Goal: Information Seeking & Learning: Learn about a topic

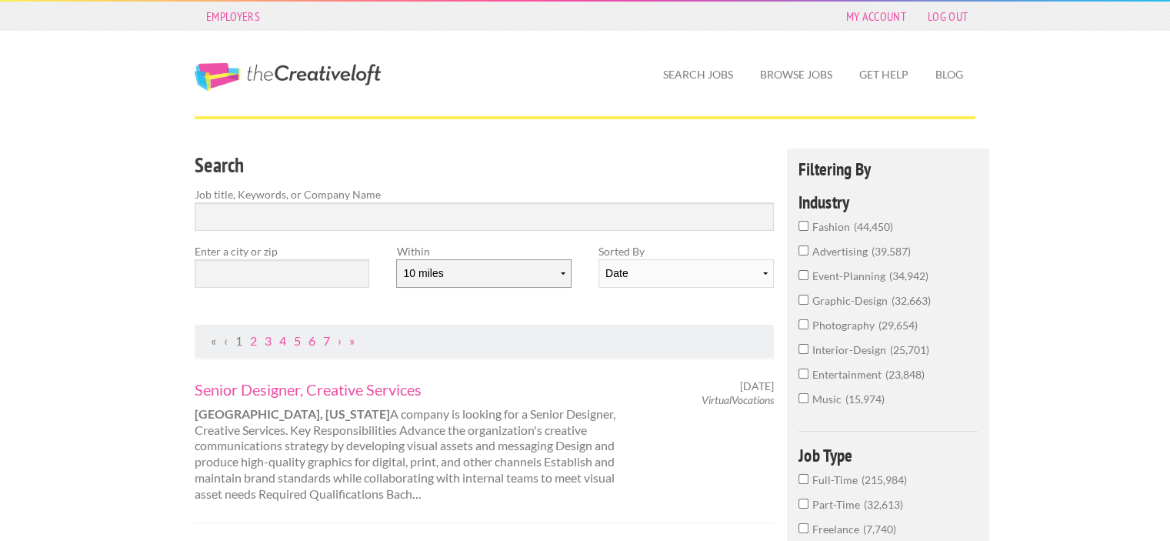
click at [545, 278] on select "10 miles 20 miles 50 miles 100 miles 200 miles 300 miles 400 miles 500 miles" at bounding box center [483, 273] width 175 height 28
select select "20"
click at [396, 259] on select "10 miles 20 miles 50 miles 100 miles 200 miles 300 miles 400 miles 500 miles" at bounding box center [483, 273] width 175 height 28
click at [335, 272] on input "text" at bounding box center [282, 273] width 175 height 28
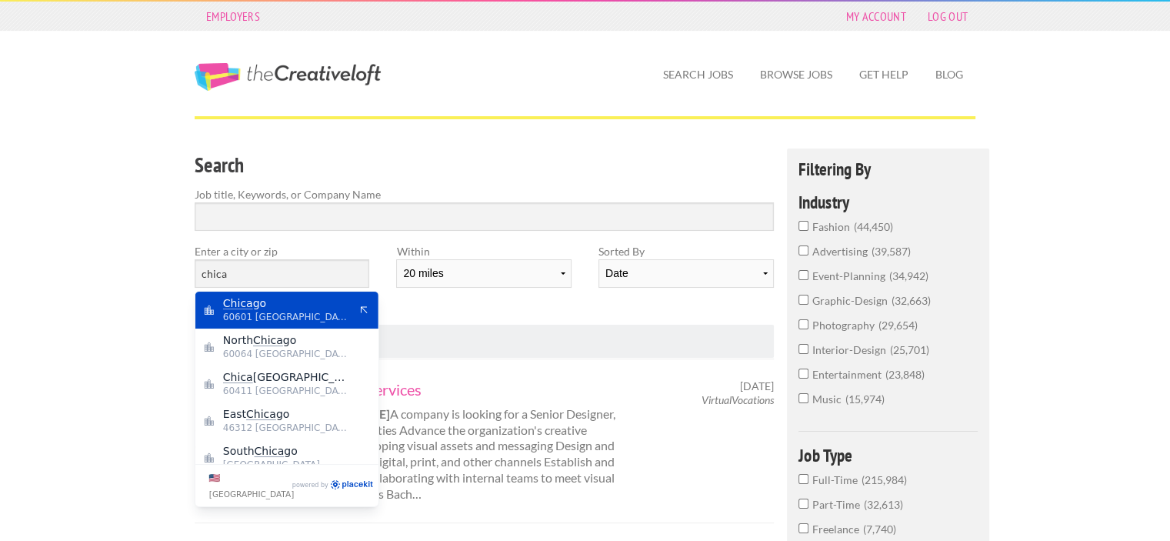
click at [283, 315] on span "60601 [GEOGRAPHIC_DATA]" at bounding box center [286, 317] width 126 height 14
type input "[GEOGRAPHIC_DATA]"
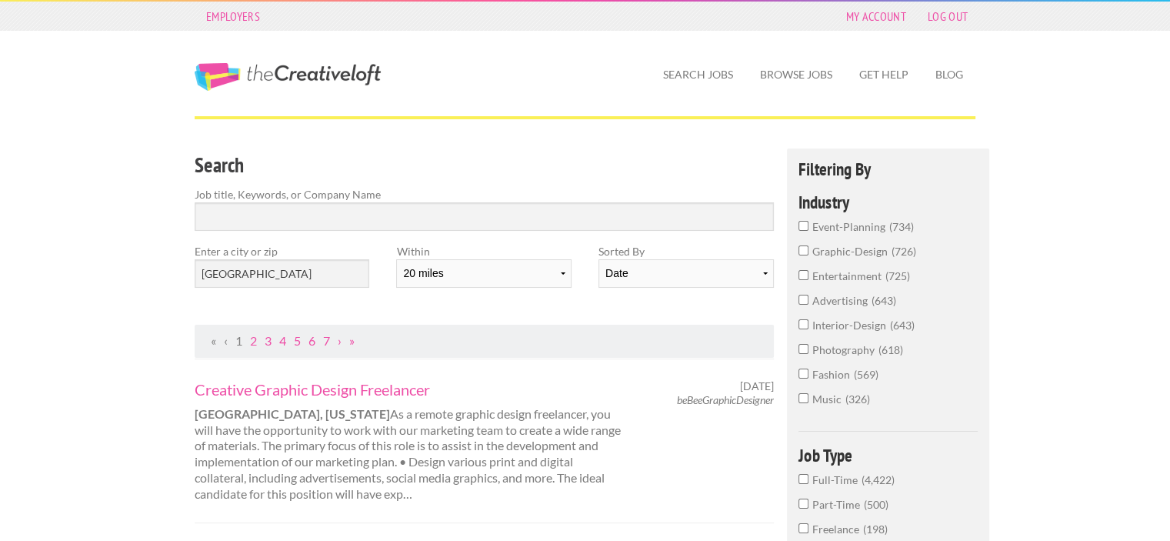
click at [802, 325] on input "interior-design 643" at bounding box center [804, 324] width 10 height 10
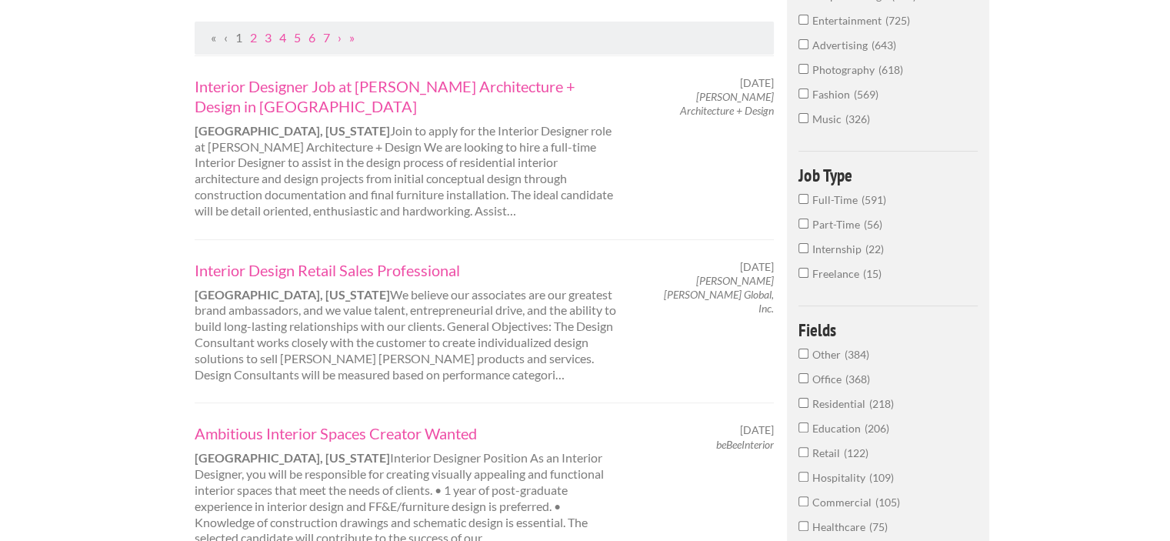
scroll to position [305, 0]
click at [434, 265] on link "Interior Design Retail Sales Professional" at bounding box center [409, 268] width 428 height 20
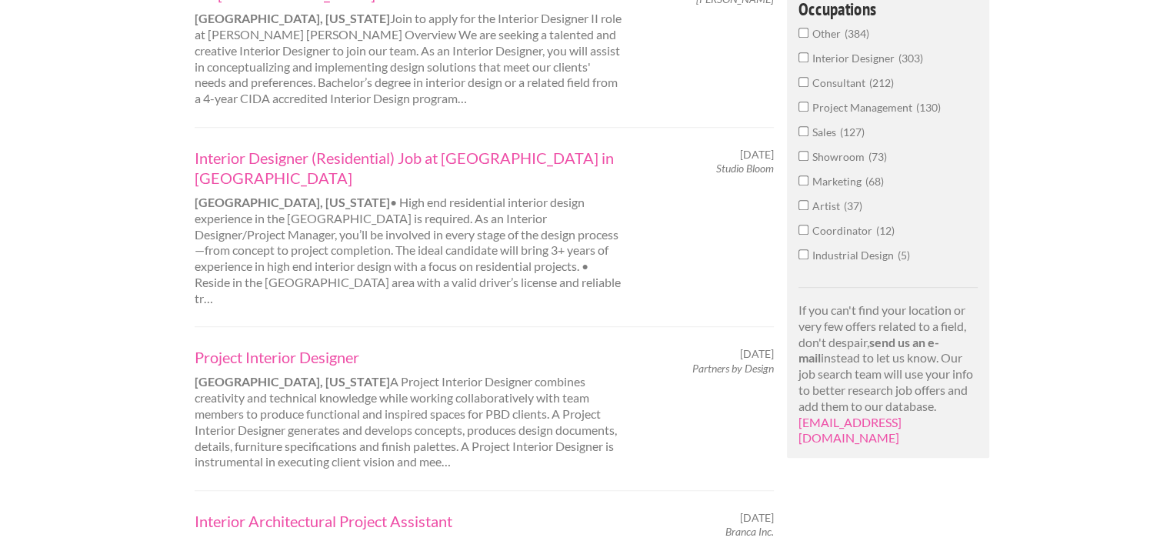
scroll to position [994, 0]
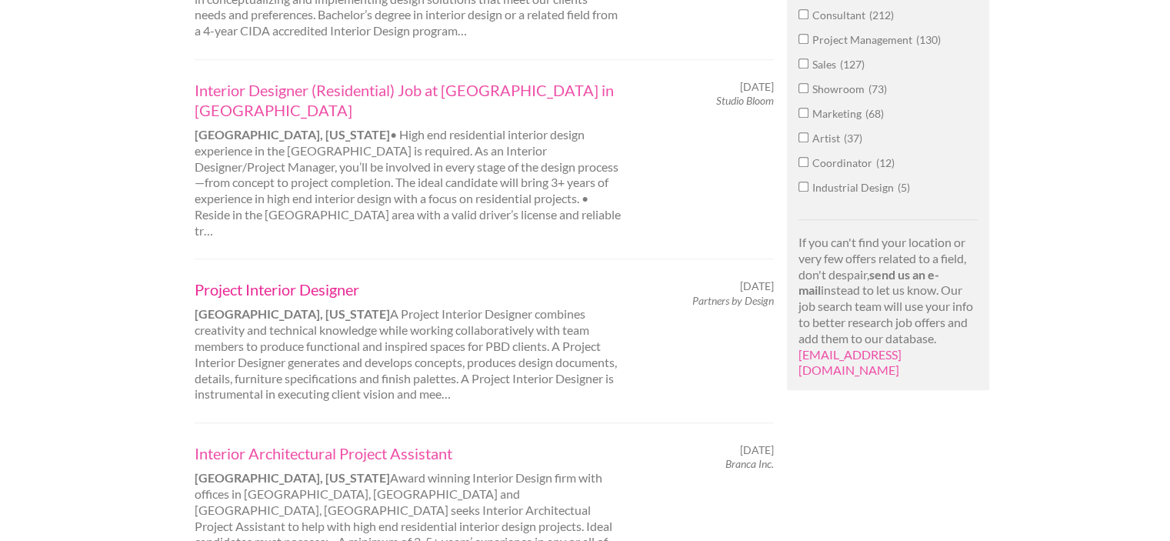
click at [312, 279] on link "Project Interior Designer" at bounding box center [409, 289] width 428 height 20
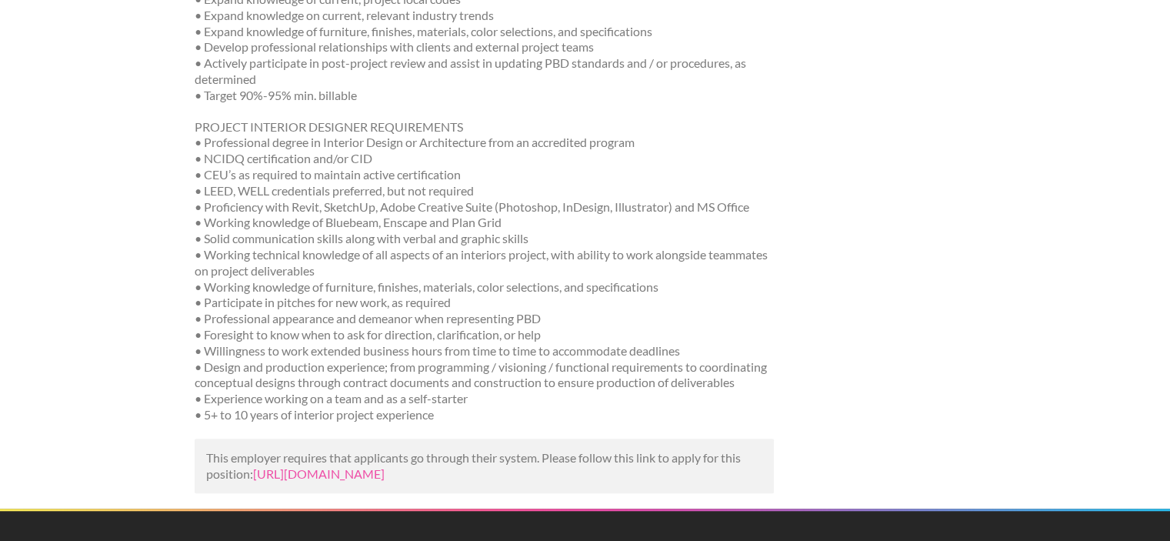
scroll to position [1073, 0]
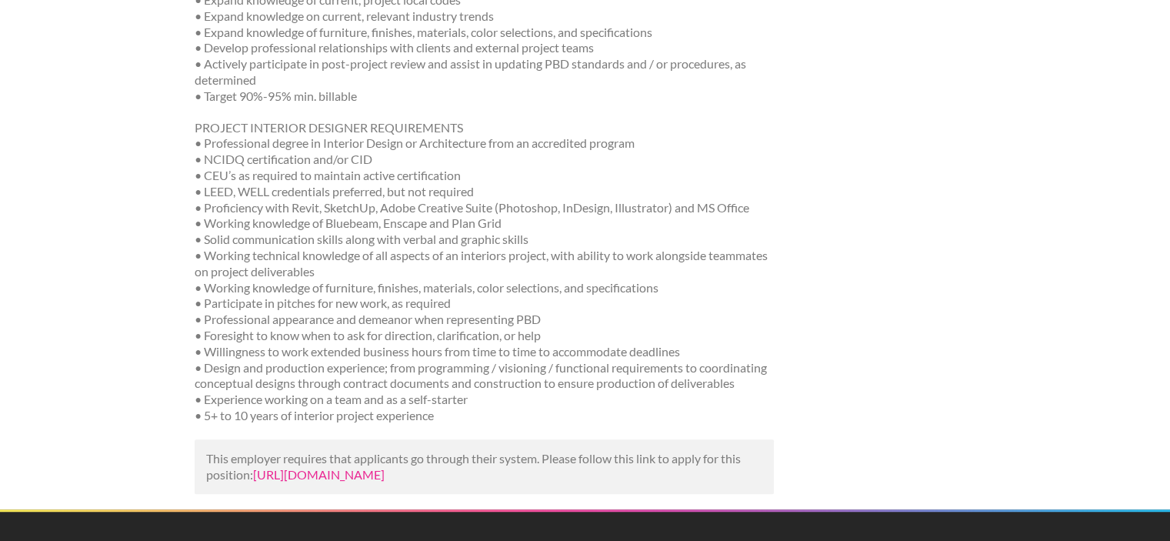
click at [362, 482] on link "[URL][DOMAIN_NAME]" at bounding box center [319, 474] width 132 height 15
